Goal: Task Accomplishment & Management: Use online tool/utility

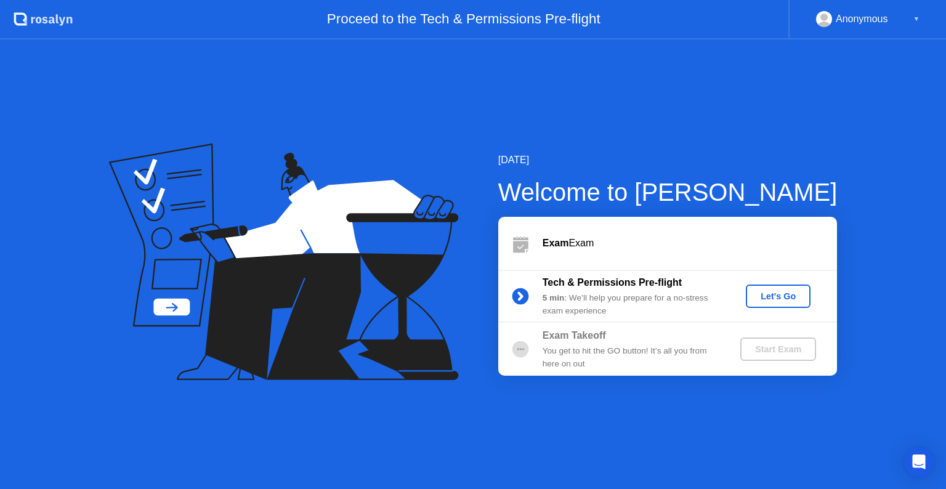
click at [760, 293] on div "Let's Go" at bounding box center [778, 296] width 55 height 10
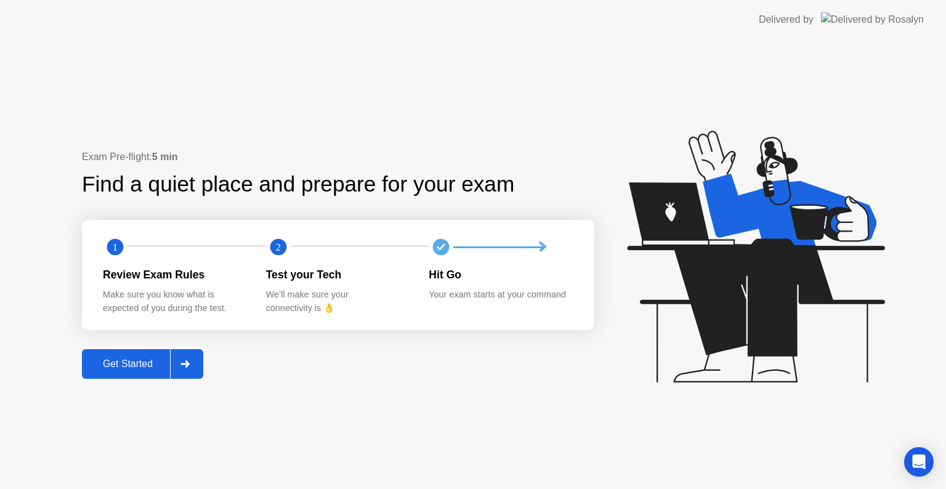
click at [117, 374] on button "Get Started" at bounding box center [142, 364] width 121 height 30
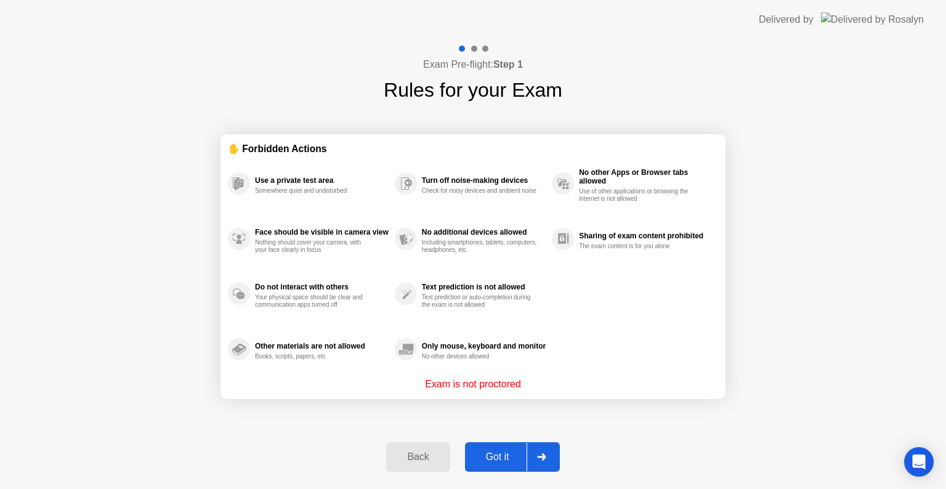
click at [510, 459] on div "Got it" at bounding box center [498, 456] width 58 height 11
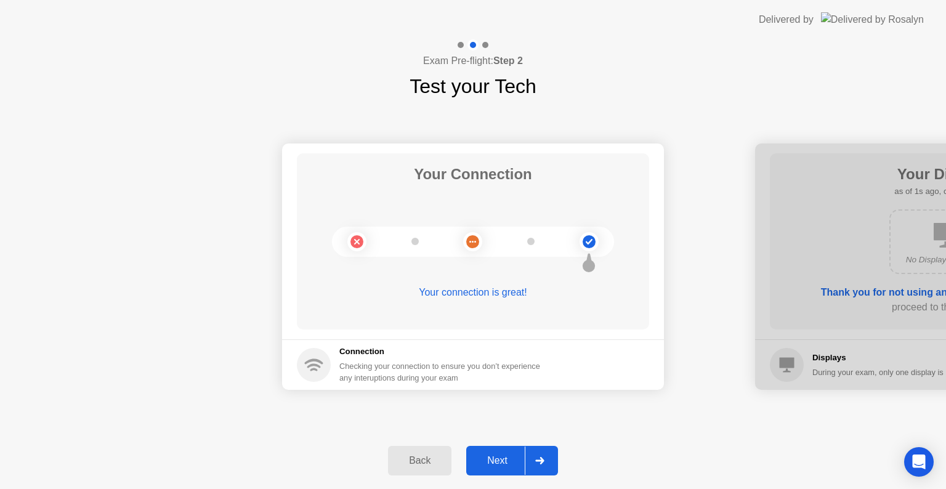
click at [505, 455] on div "Next" at bounding box center [497, 460] width 55 height 11
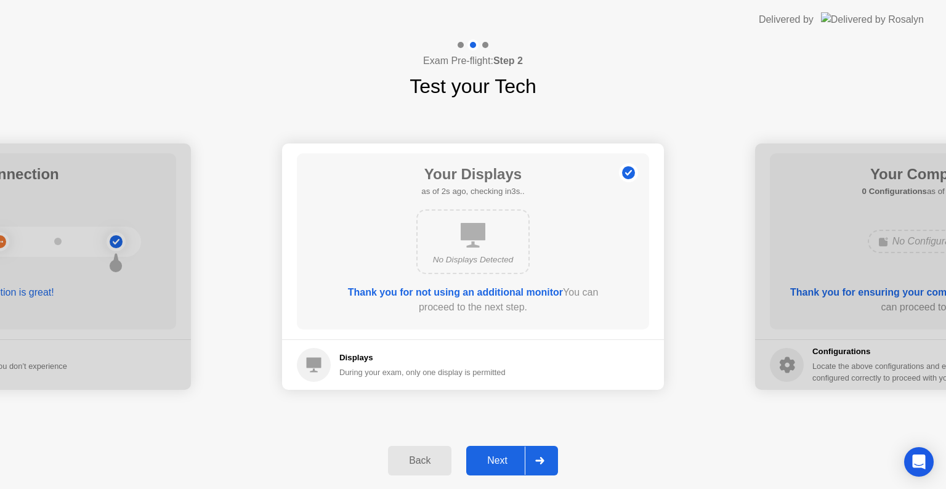
click at [503, 461] on div "Next" at bounding box center [497, 460] width 55 height 11
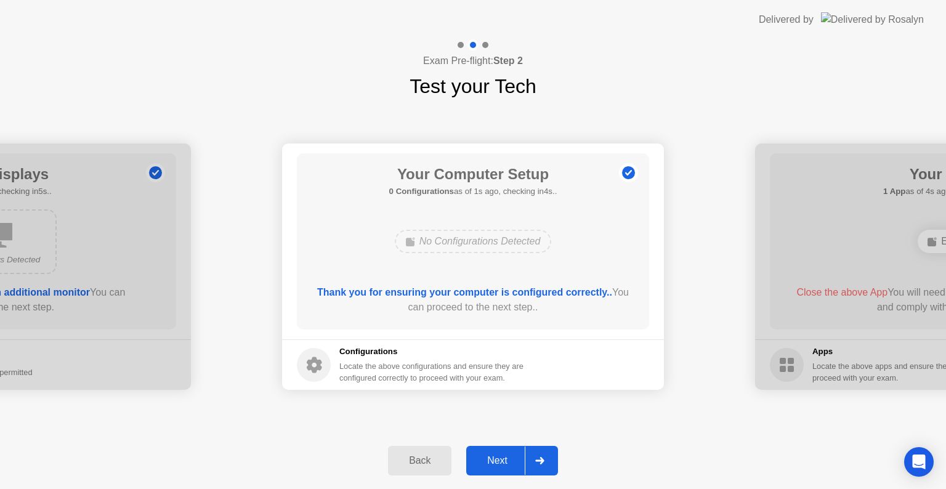
click at [503, 461] on div "Next" at bounding box center [497, 460] width 55 height 11
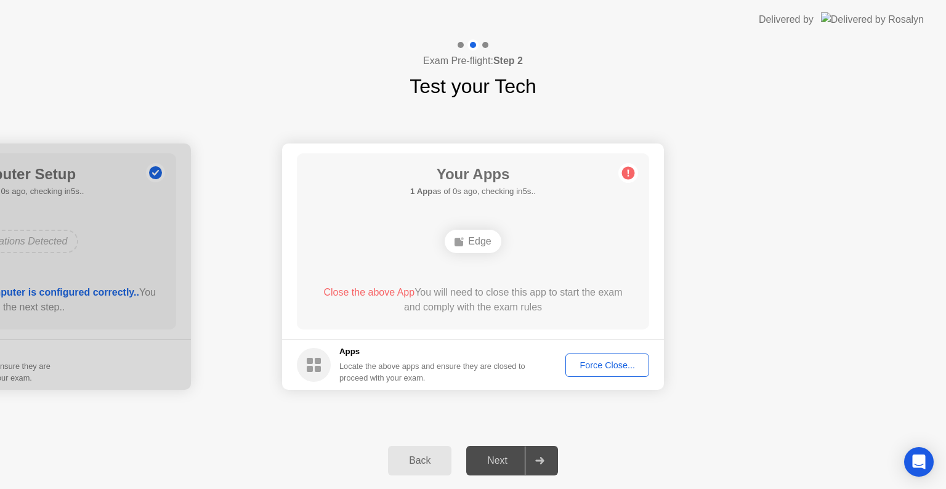
click at [618, 370] on div "Force Close..." at bounding box center [607, 365] width 75 height 10
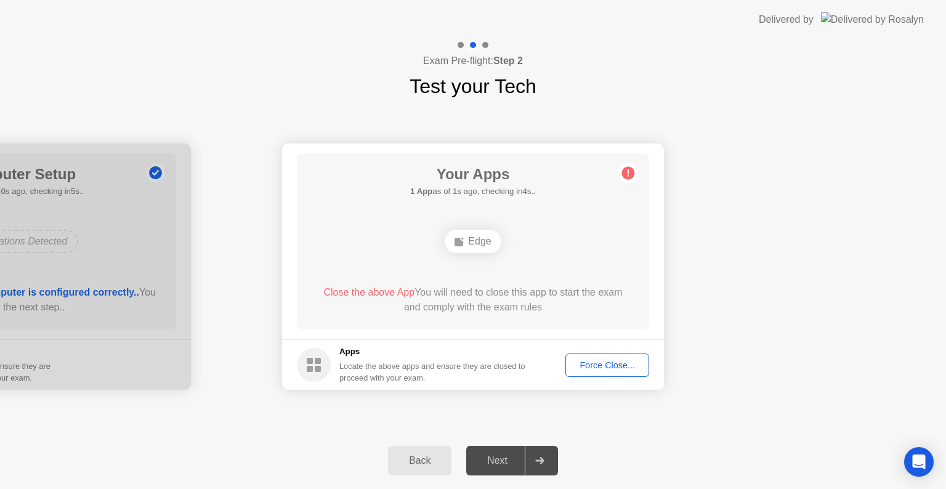
click at [596, 360] on div "Force Close..." at bounding box center [607, 365] width 75 height 10
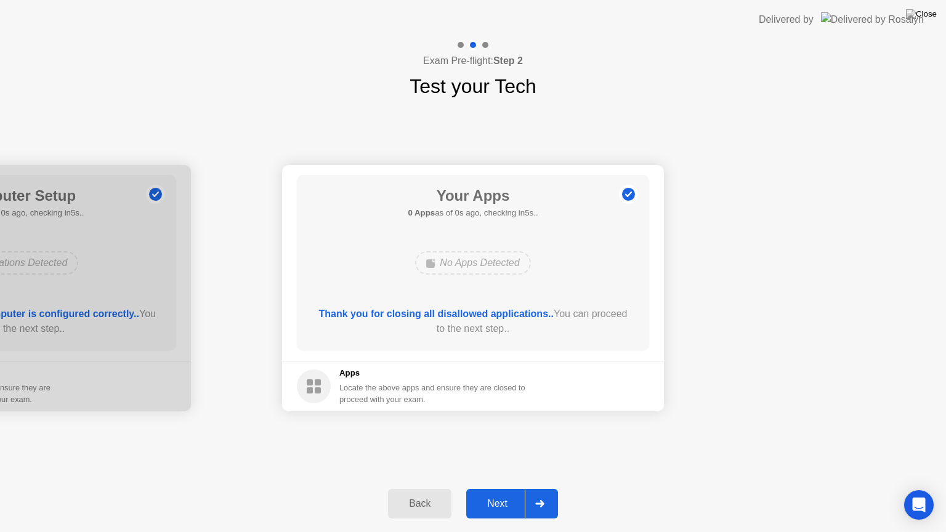
click at [509, 488] on div "Next" at bounding box center [497, 503] width 55 height 11
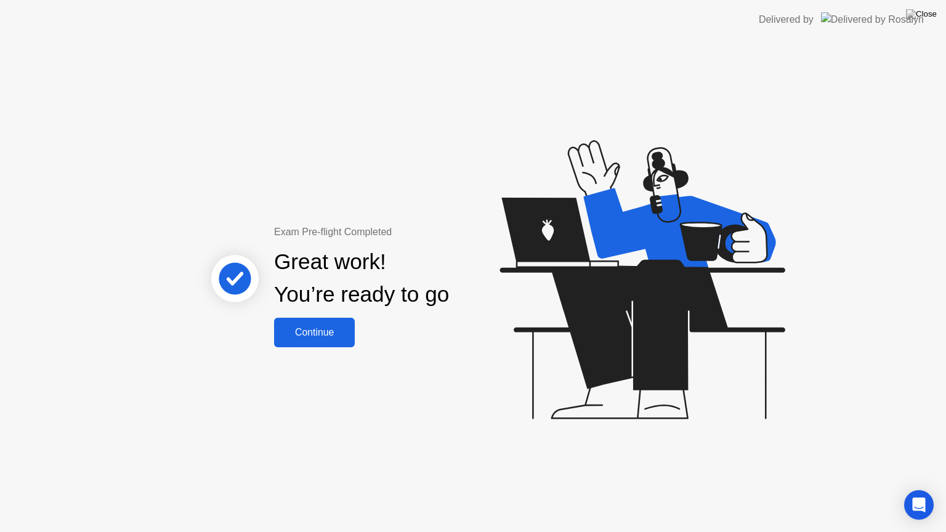
click at [328, 328] on div "Continue" at bounding box center [314, 332] width 73 height 11
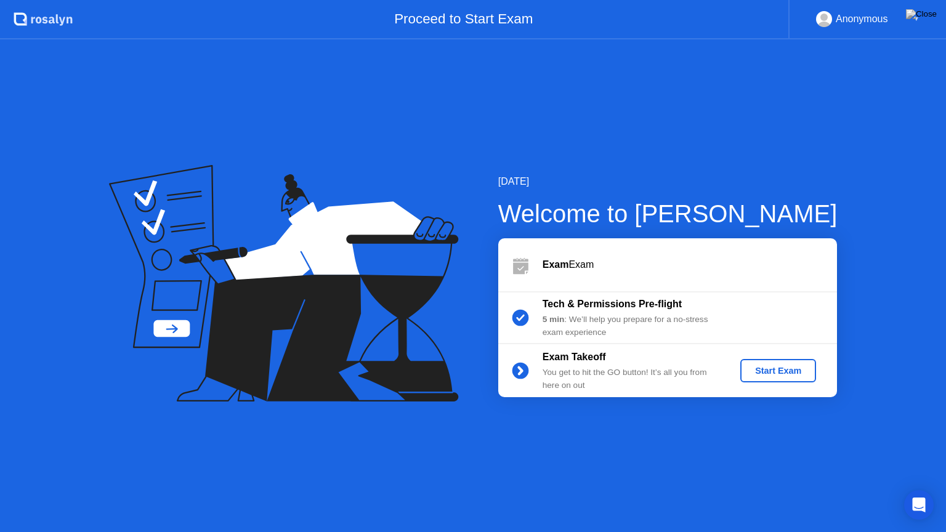
click at [769, 370] on div "Start Exam" at bounding box center [778, 371] width 66 height 10
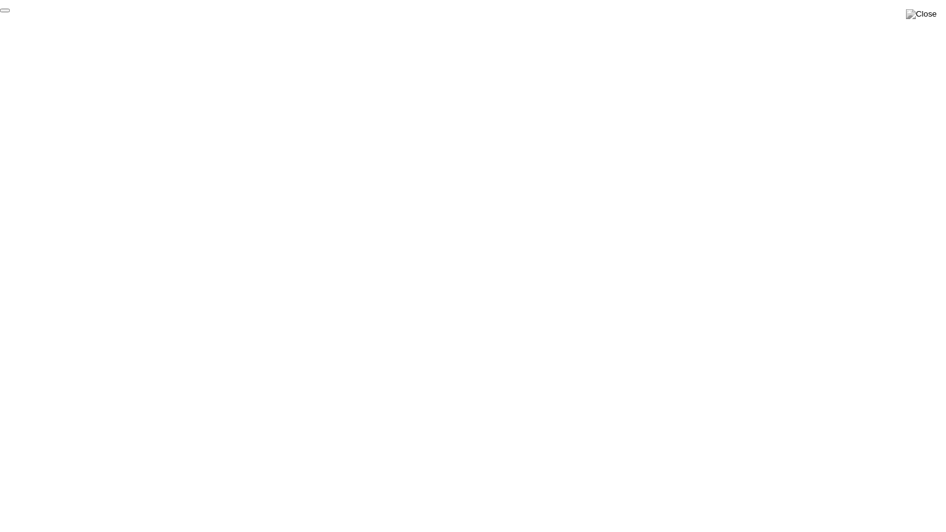
click div "End Proctoring Session"
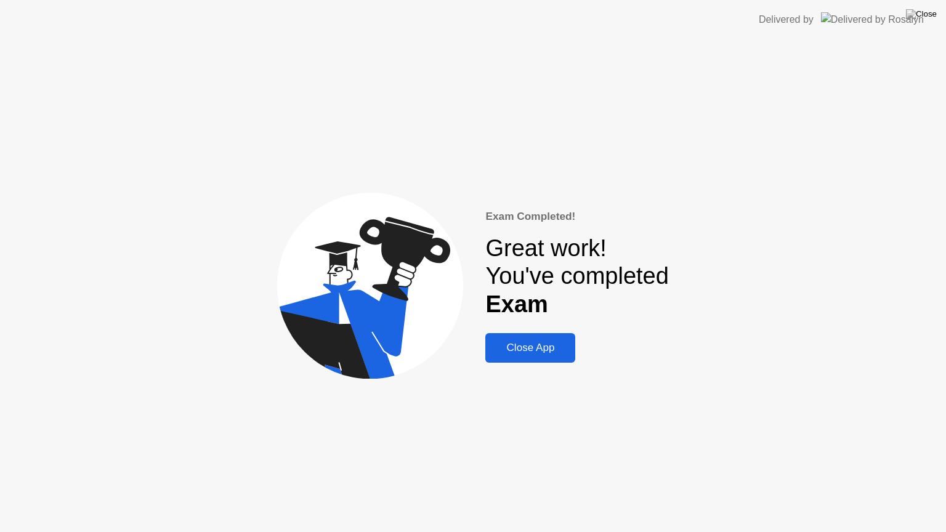
click at [513, 348] on div "Close App" at bounding box center [530, 348] width 83 height 12
